Goal: Task Accomplishment & Management: Manage account settings

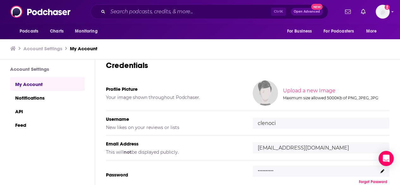
scroll to position [63, 0]
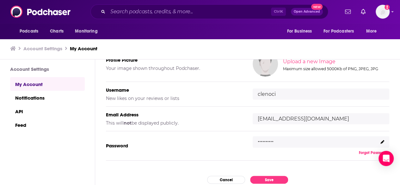
click at [297, 91] on input "clenoci" at bounding box center [320, 93] width 136 height 11
type input "mlambert"
type input "[EMAIL_ADDRESS][DOMAIN_NAME]"
click at [284, 143] on div ".........." at bounding box center [320, 141] width 136 height 11
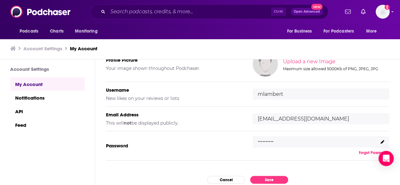
click at [284, 143] on div ".........." at bounding box center [320, 141] width 136 height 11
click at [382, 140] on icon at bounding box center [382, 142] width 4 height 4
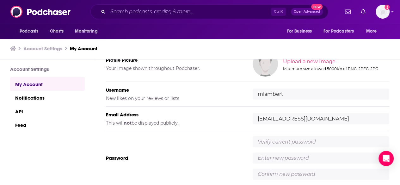
click at [272, 142] on input "text" at bounding box center [320, 141] width 136 height 11
type input "H"
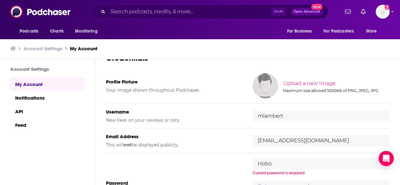
scroll to position [32, 0]
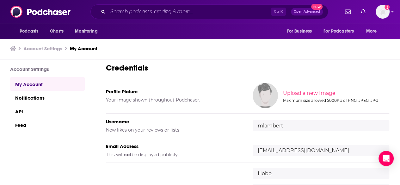
click at [297, 173] on input "Hobo" at bounding box center [320, 173] width 136 height 11
paste input "ken3341!"
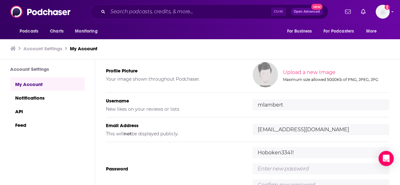
scroll to position [126, 0]
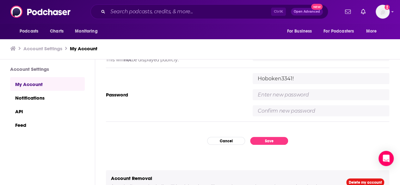
type input "Hoboken3341!"
click at [280, 95] on input "text" at bounding box center [320, 94] width 136 height 11
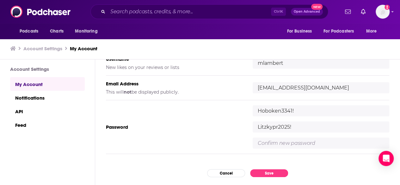
click at [280, 100] on div "Password [SECURITY_DATA] Litzkypr2025!" at bounding box center [247, 127] width 283 height 54
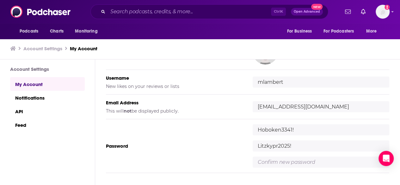
type input "Litzkypr2025!"
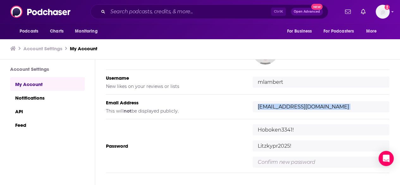
click at [280, 95] on div "Profile Picture Your image shown throughout Podchaser. Upload a new Image Maxim…" at bounding box center [247, 103] width 283 height 139
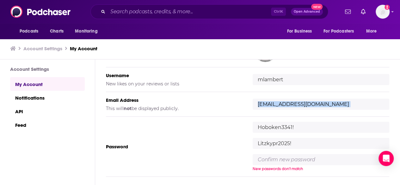
scroll to position [63, 0]
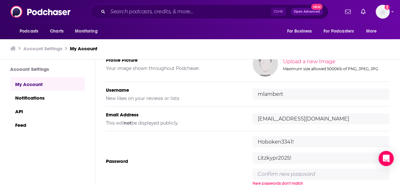
click at [275, 158] on input "Litzkypr2025!" at bounding box center [320, 157] width 136 height 11
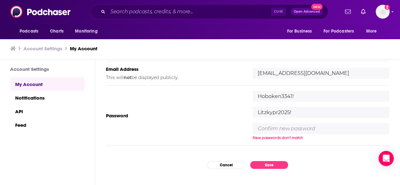
scroll to position [126, 0]
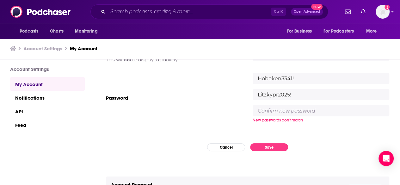
click at [284, 113] on input "text" at bounding box center [320, 110] width 136 height 11
paste input "Litzkypr2025!"
type input "Litzkypr2025!"
click at [335, 142] on div "My Account Credentials Profile Picture Your image shown throughout Podchaser. U…" at bounding box center [247, 121] width 304 height 125
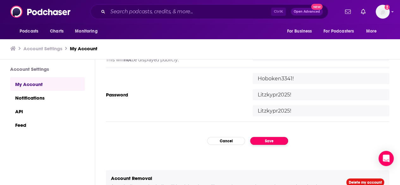
click at [269, 139] on button "Save" at bounding box center [269, 141] width 38 height 8
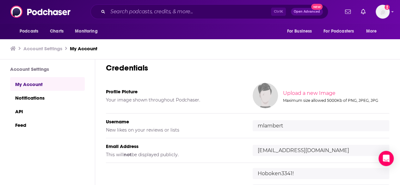
scroll to position [95, 0]
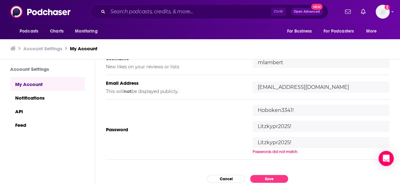
click at [306, 139] on input "Litzkypr2025!" at bounding box center [320, 142] width 136 height 11
click at [258, 141] on input "Litzkypr2025!" at bounding box center [320, 142] width 136 height 11
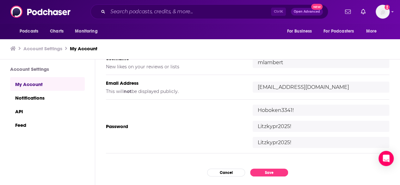
click at [272, 126] on input "Litzkypr2025!" at bounding box center [320, 126] width 136 height 11
click at [301, 155] on div "My Account Credentials Profile Picture Your image shown throughout Podchaser. U…" at bounding box center [247, 121] width 304 height 125
click at [279, 171] on button "Save" at bounding box center [269, 172] width 38 height 8
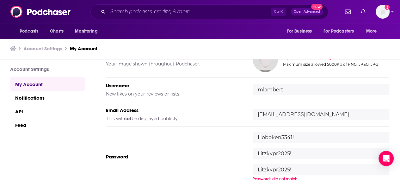
scroll to position [78, 0]
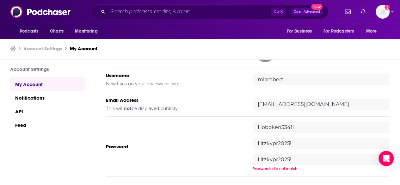
click at [312, 127] on input "Hoboken3341!" at bounding box center [320, 127] width 136 height 11
click at [388, 11] on img "Logged in as clenoci" at bounding box center [382, 12] width 14 height 14
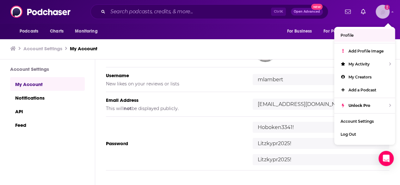
click at [373, 30] on link "Profile" at bounding box center [364, 35] width 61 height 13
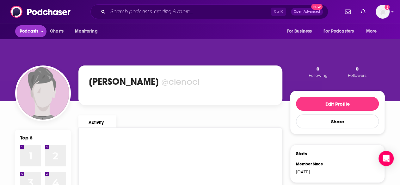
click at [26, 27] on span "Podcasts" at bounding box center [29, 31] width 19 height 9
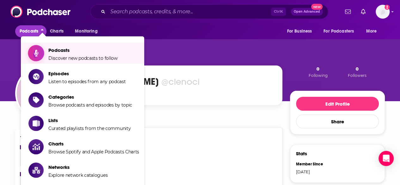
click at [87, 52] on span "Podcasts" at bounding box center [82, 50] width 69 height 6
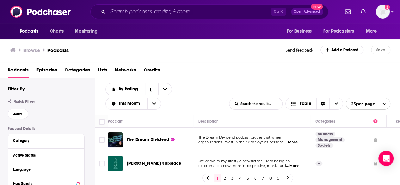
click at [122, 17] on div "Ctrl K Open Advanced New" at bounding box center [208, 11] width 237 height 15
click at [129, 10] on input "Search podcasts, credits, & more..." at bounding box center [189, 12] width 163 height 10
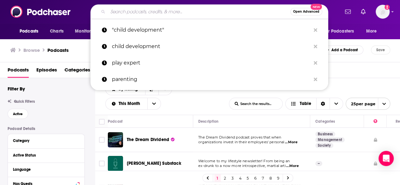
paste input "The Play Well Podcast"
type input "The Play Well Podcast"
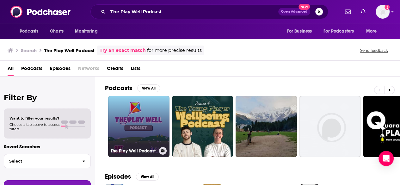
click at [145, 135] on link "The Play Well Podcast" at bounding box center [138, 126] width 61 height 61
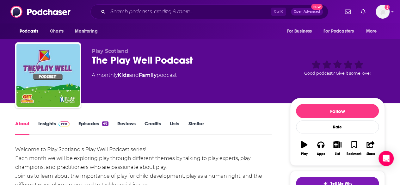
click at [45, 123] on link "Insights" at bounding box center [53, 127] width 31 height 15
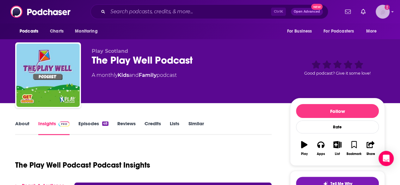
click at [387, 14] on img "Logged in as clenoci" at bounding box center [382, 12] width 14 height 14
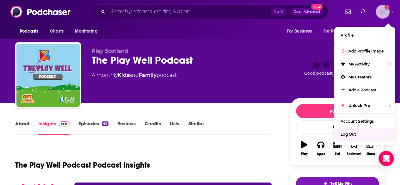
click at [370, 132] on div "Log Out" at bounding box center [364, 134] width 61 height 13
